Goal: Task Accomplishment & Management: Complete application form

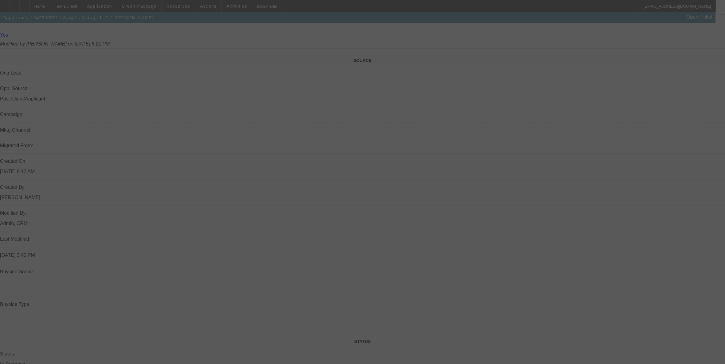
scroll to position [535, 0]
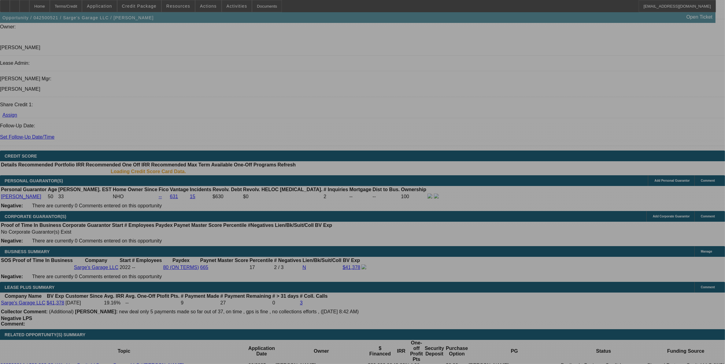
select select "0"
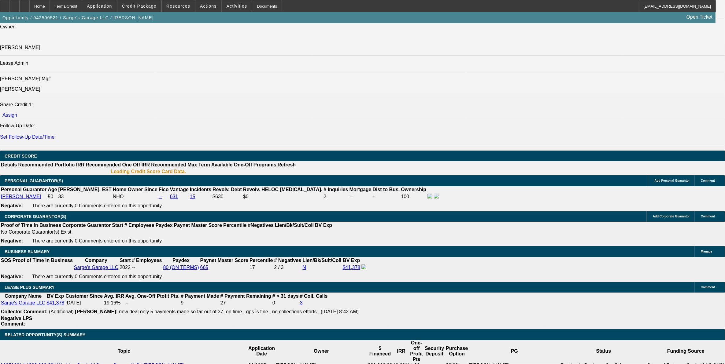
select select "0"
select select "2"
select select "0"
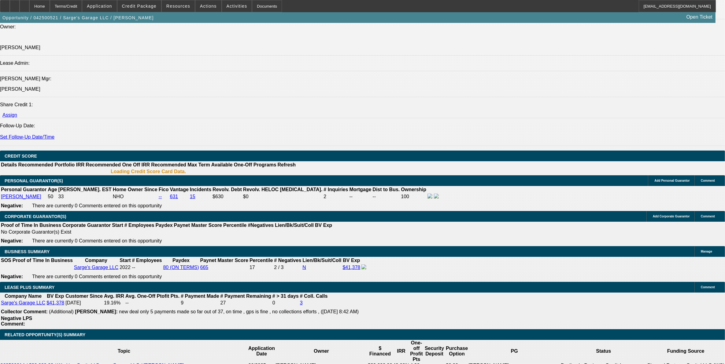
select select "0"
select select "2"
select select "0"
select select "2"
select select "0"
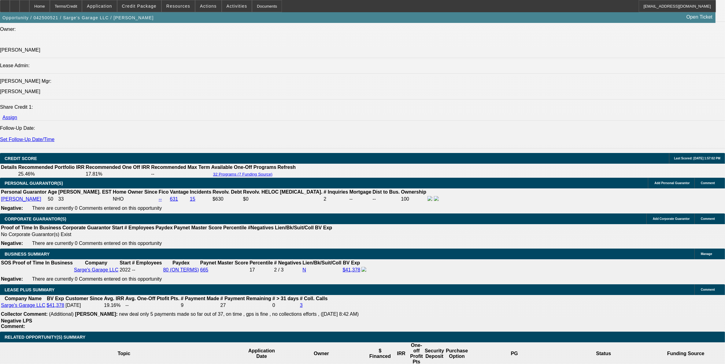
select select "1"
select select "3"
select select "6"
select select "1"
select select "2"
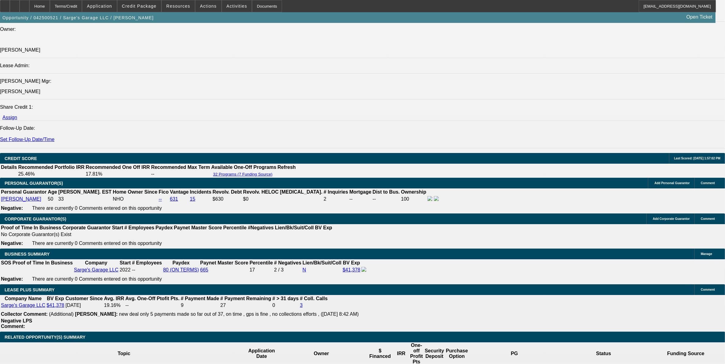
select select "6"
select select "1"
select select "2"
select select "6"
select select "1"
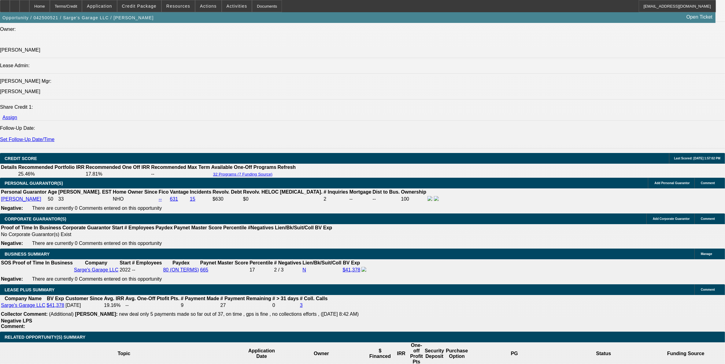
select select "2"
select select "6"
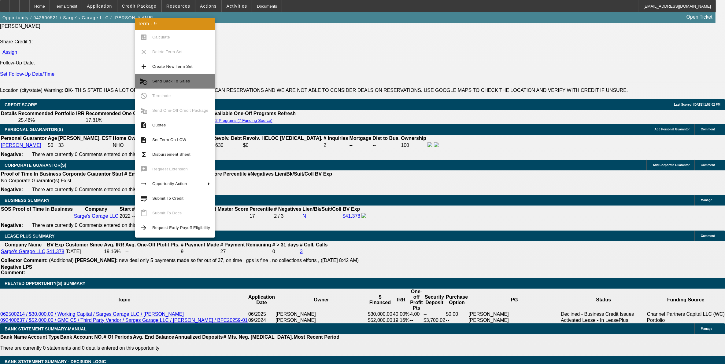
scroll to position [830, 0]
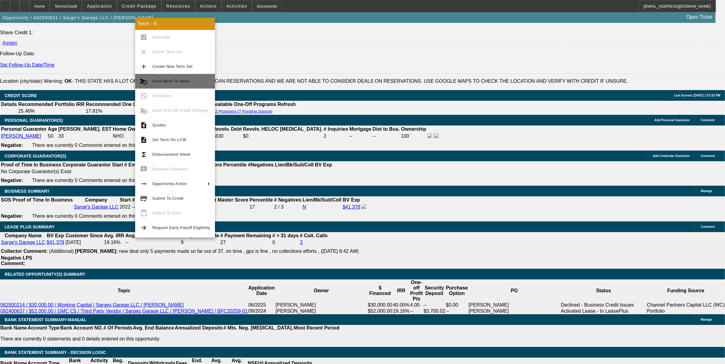
click at [181, 85] on span "Send Back To Sales" at bounding box center [181, 81] width 58 height 7
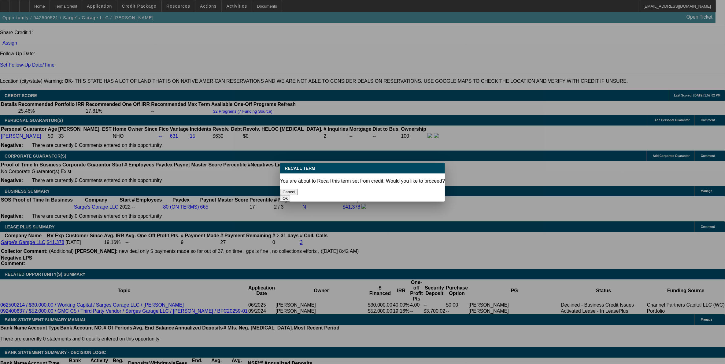
click at [412, 195] on div "Ok" at bounding box center [362, 198] width 165 height 6
drag, startPoint x: 412, startPoint y: 184, endPoint x: 412, endPoint y: 187, distance: 3.4
click at [290, 195] on button "Ok" at bounding box center [285, 198] width 10 height 6
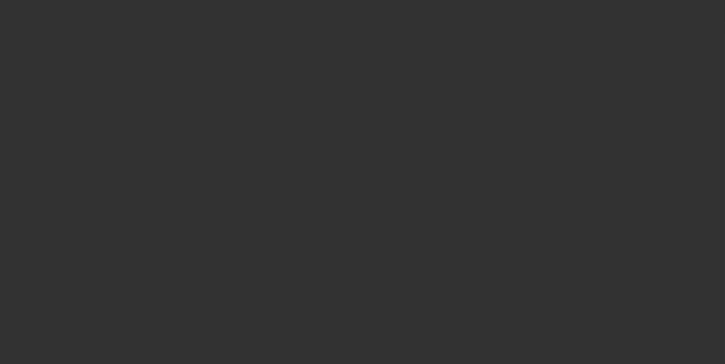
select select "0"
select select "3"
select select "0"
select select "6"
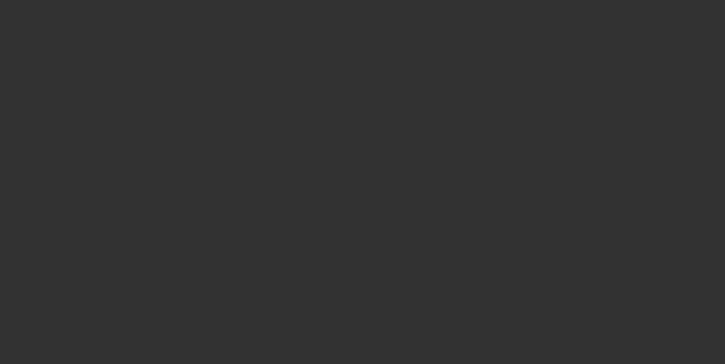
select select "0"
select select "3"
select select "0"
select select "6"
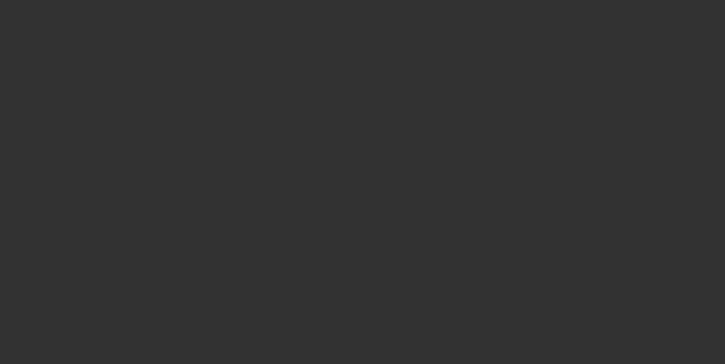
select select "0"
select select "2"
select select "0"
select select "6"
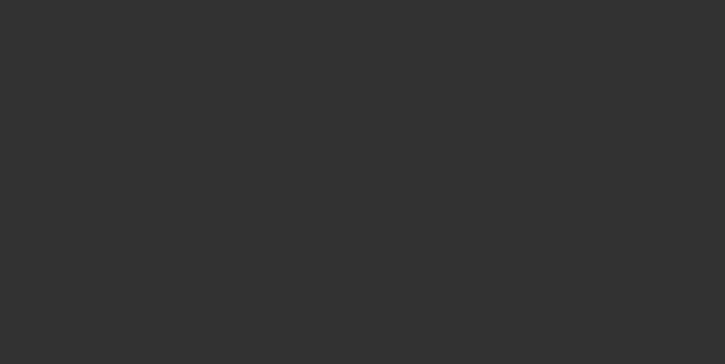
select select "0"
select select "2"
select select "0"
select select "6"
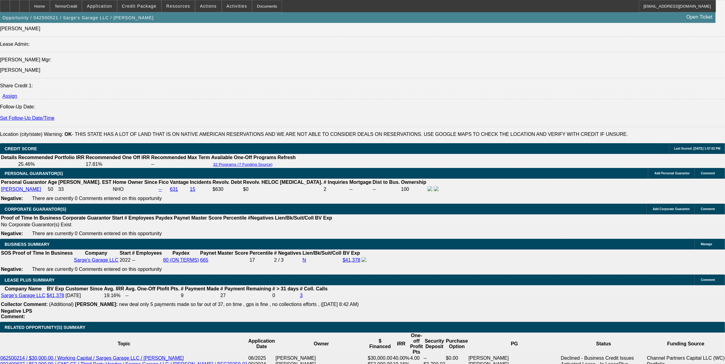
scroll to position [840, 0]
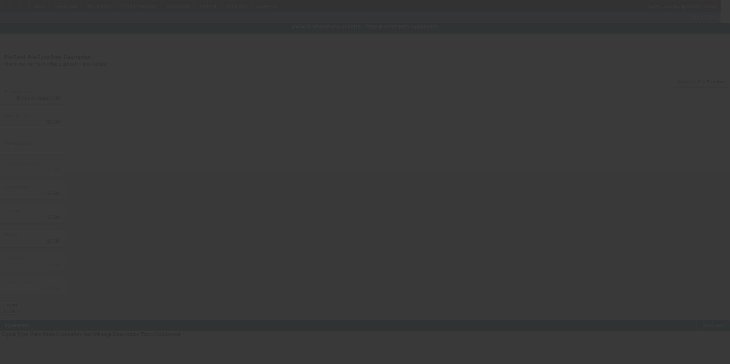
type input "$26,000.00"
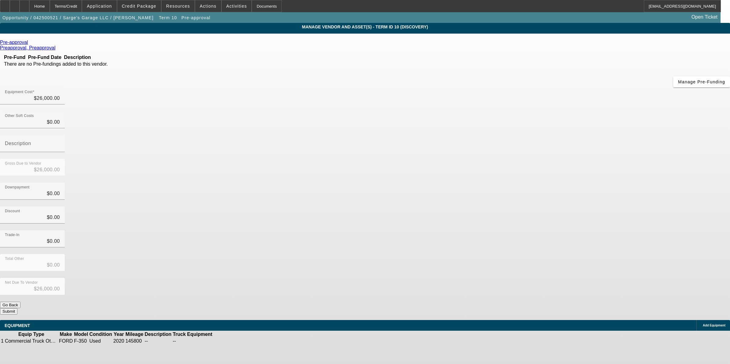
click at [30, 45] on icon at bounding box center [30, 42] width 0 height 5
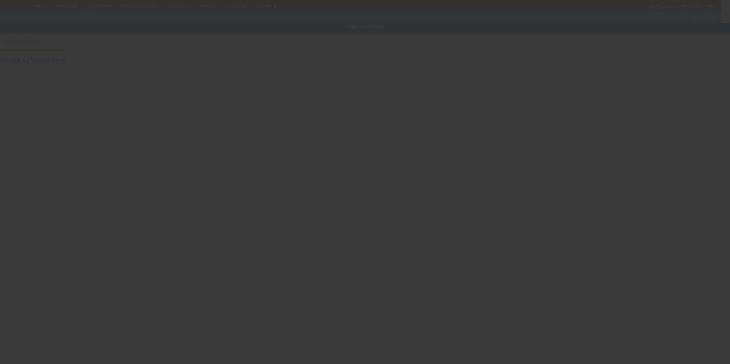
click at [42, 45] on mat-label "Account Search" at bounding box center [23, 41] width 37 height 5
click at [60, 47] on input "Account Search" at bounding box center [32, 44] width 55 height 7
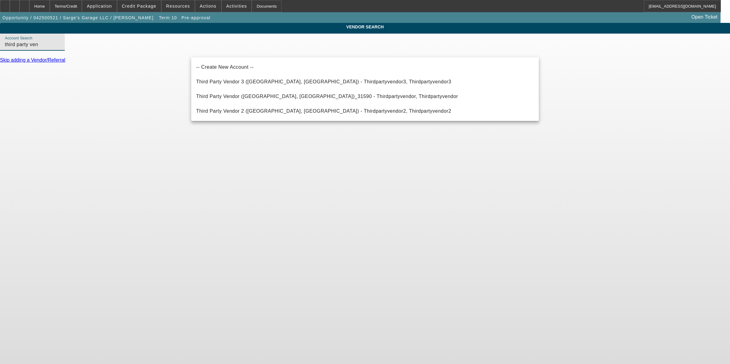
type input "Third Party Vendor ([GEOGRAPHIC_DATA], [GEOGRAPHIC_DATA])_31590 - Thirdpartyven…"
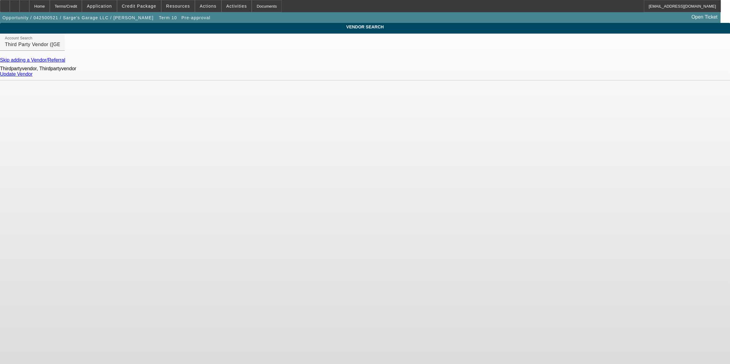
click at [33, 76] on link "Update Vendor" at bounding box center [16, 74] width 33 height 5
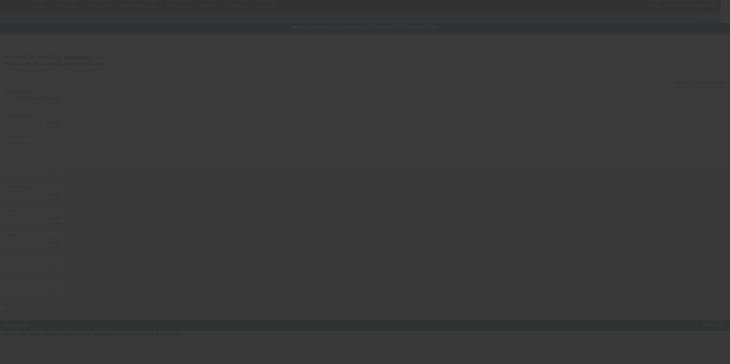
type input "$26,000.00"
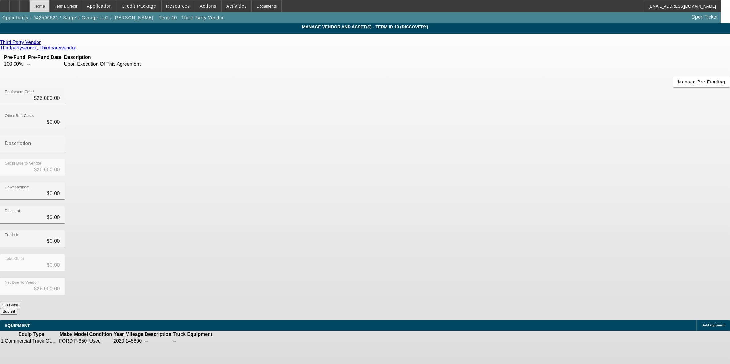
click at [50, 5] on div "Home" at bounding box center [39, 6] width 20 height 12
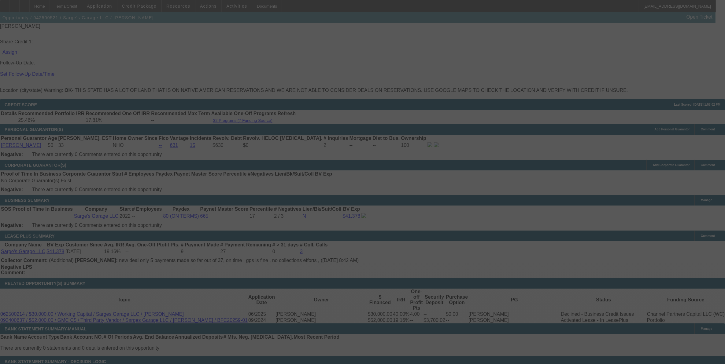
scroll to position [830, 0]
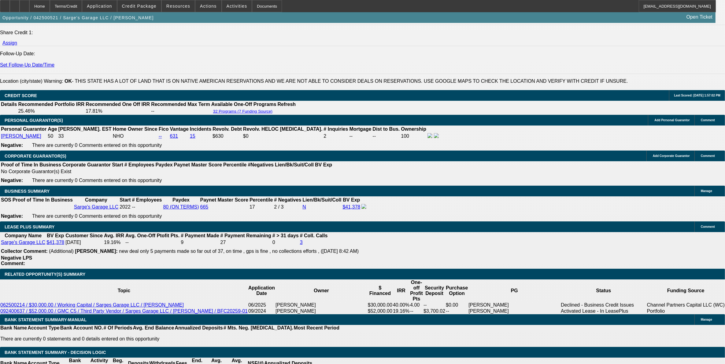
select select "0"
select select "3"
select select "0"
select select "6"
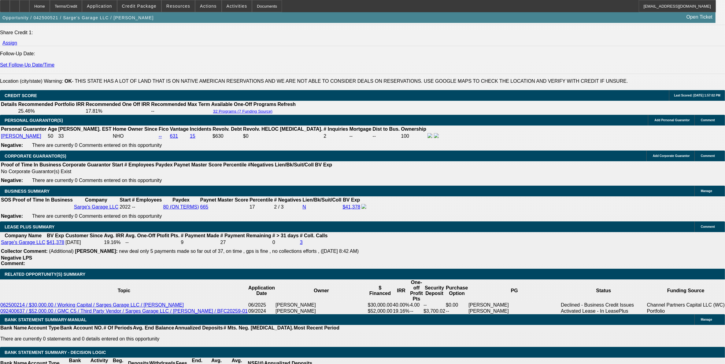
select select "0"
select select "3"
select select "0"
select select "6"
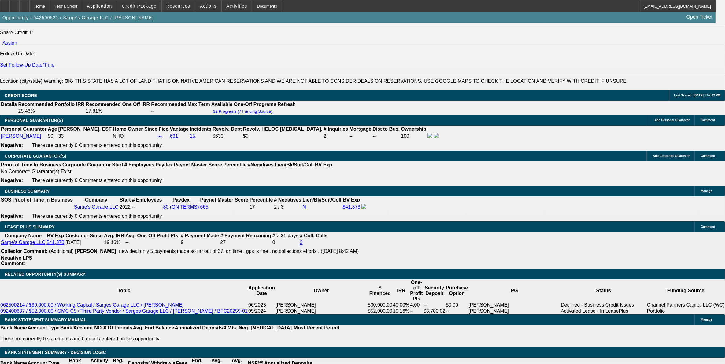
select select "0"
select select "2"
select select "0"
select select "6"
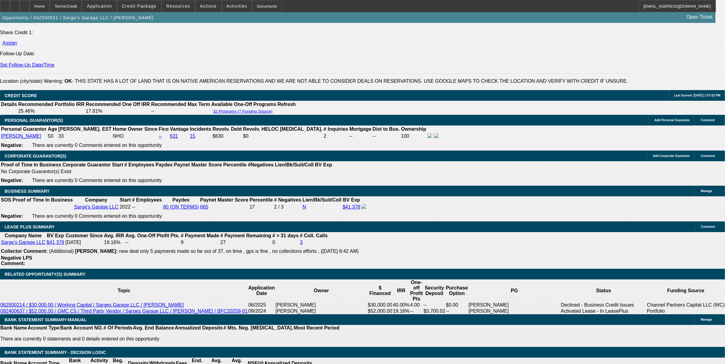
select select "0"
select select "2"
select select "0"
select select "6"
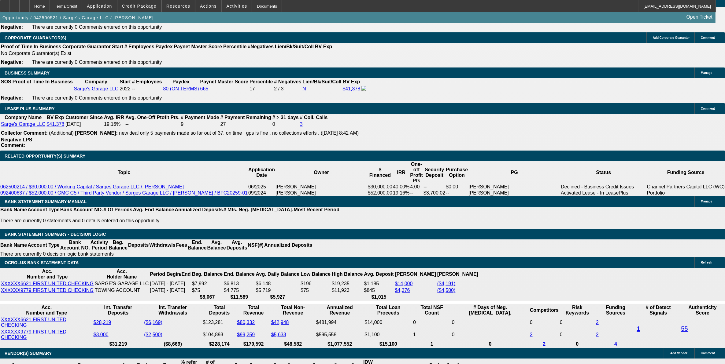
scroll to position [906, 0]
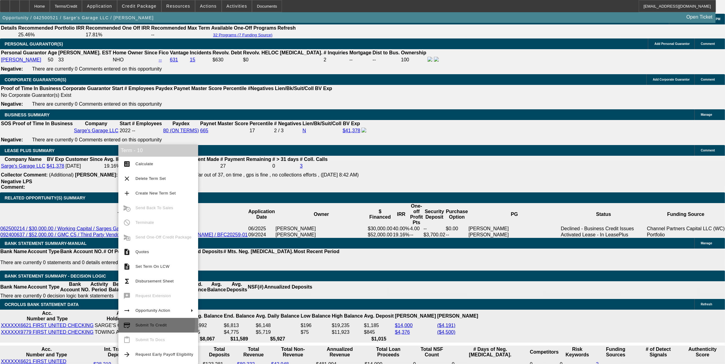
click at [149, 324] on span "Submit To Credit" at bounding box center [150, 325] width 31 height 5
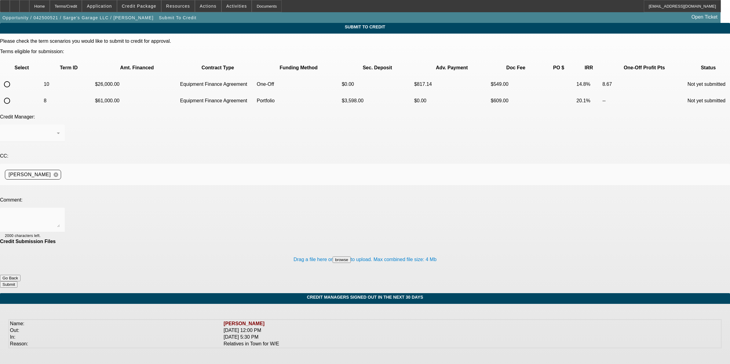
click at [13, 78] on input "radio" at bounding box center [7, 84] width 12 height 12
radio input "true"
drag, startPoint x: 133, startPoint y: 164, endPoint x: 151, endPoint y: 163, distance: 18.3
click at [60, 213] on textarea at bounding box center [32, 220] width 55 height 15
type textarea "Please ok to CPEF. Thanks"
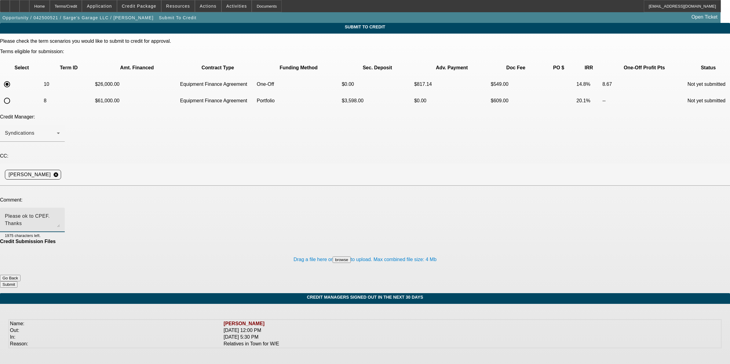
click at [17, 281] on button "Submit" at bounding box center [8, 284] width 17 height 6
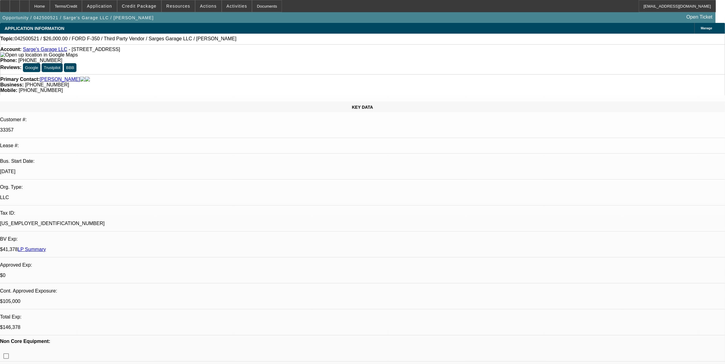
select select "0"
select select "3"
select select "0"
select select "6"
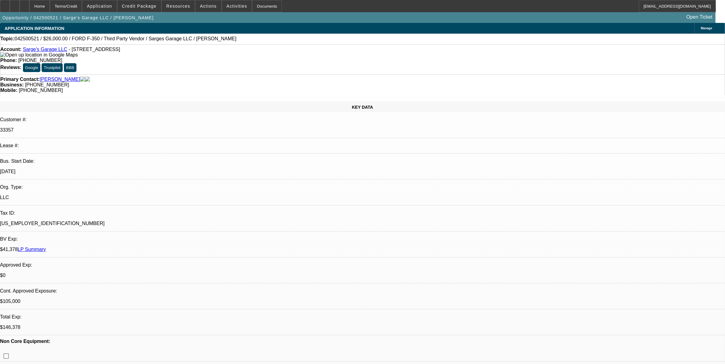
select select "0"
select select "3"
select select "0"
select select "6"
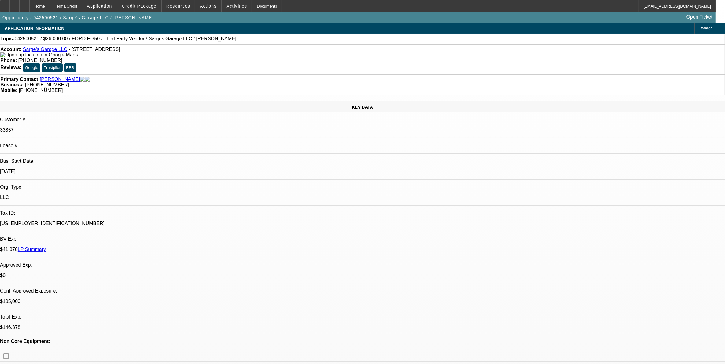
select select "0"
select select "2"
select select "0"
select select "6"
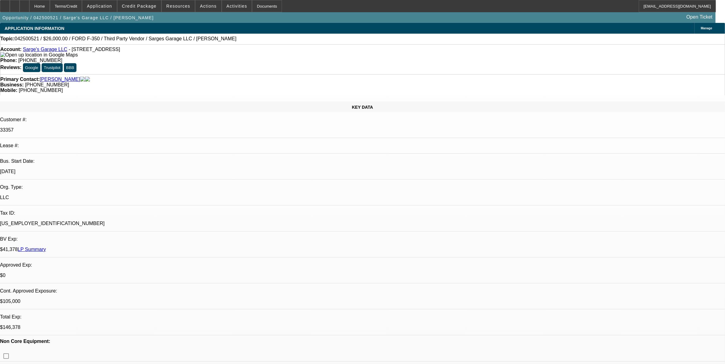
select select "0"
select select "2"
select select "0"
select select "6"
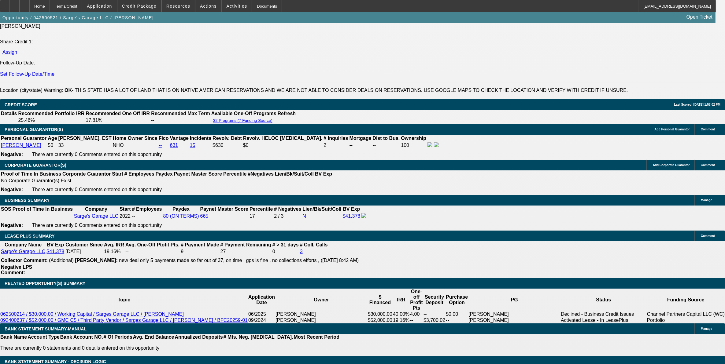
scroll to position [917, 0]
